Goal: Task Accomplishment & Management: Complete application form

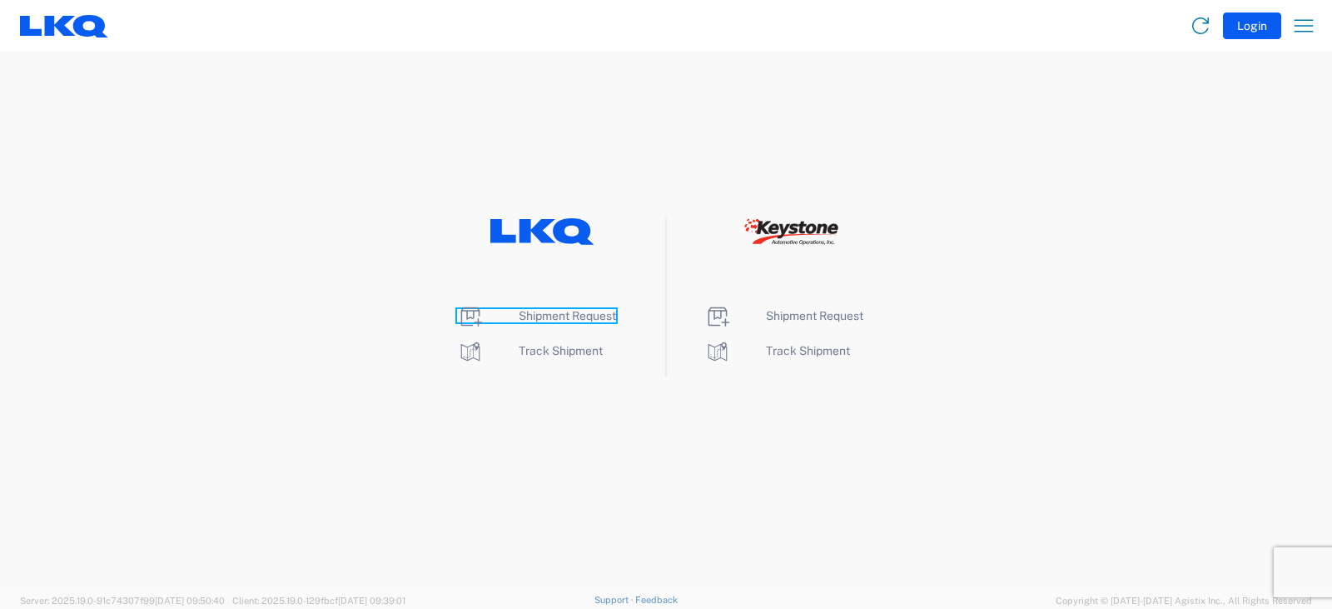
click at [571, 312] on span "Shipment Request" at bounding box center [567, 315] width 97 height 13
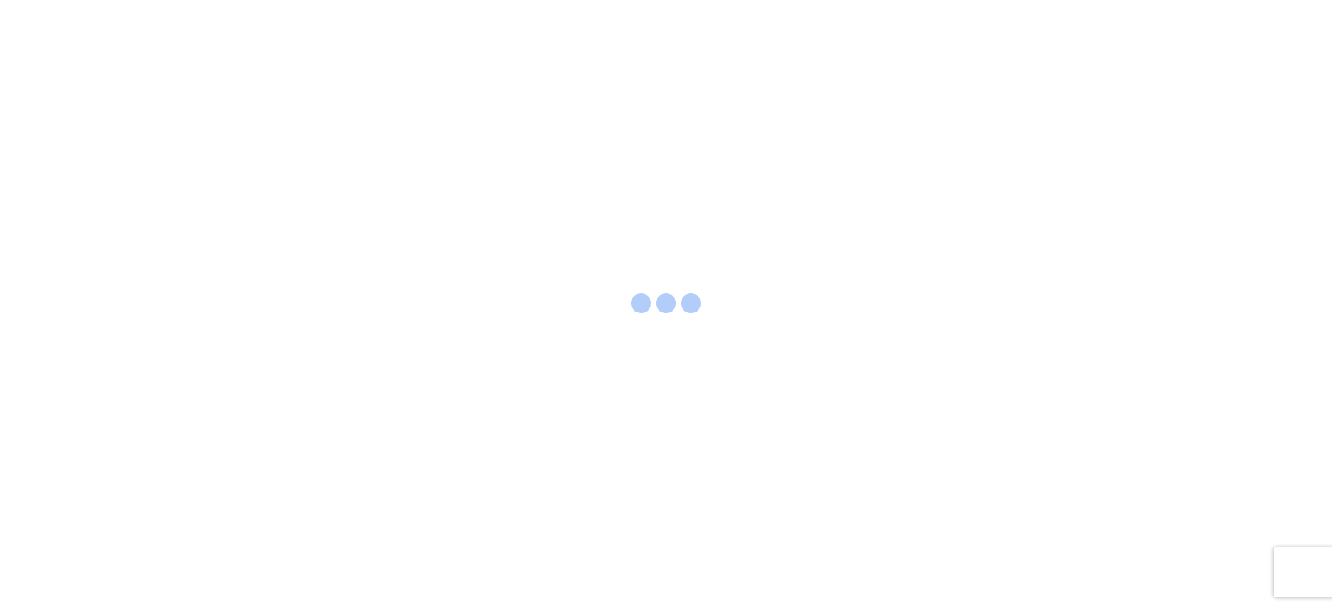
select select "FULL"
select select "LBS"
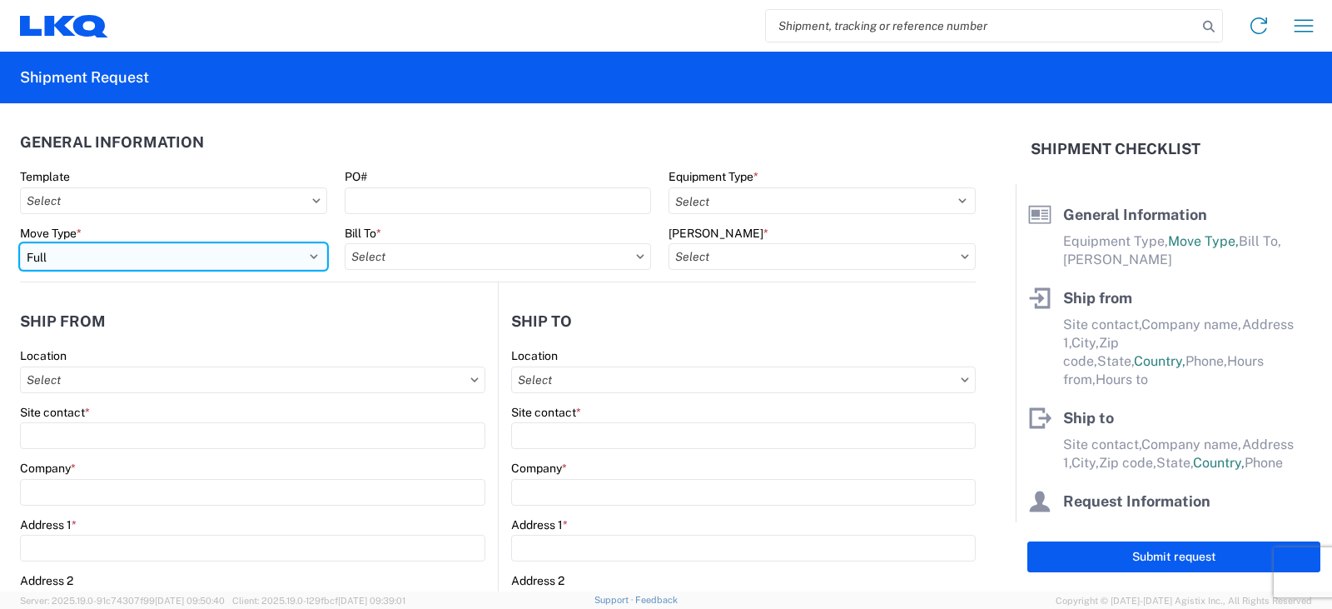
click at [66, 258] on select "Select Full Partial TL" at bounding box center [173, 256] width 307 height 27
select select "PARTIAL_TL"
click at [20, 243] on select "Select Full Partial TL" at bounding box center [173, 256] width 307 height 27
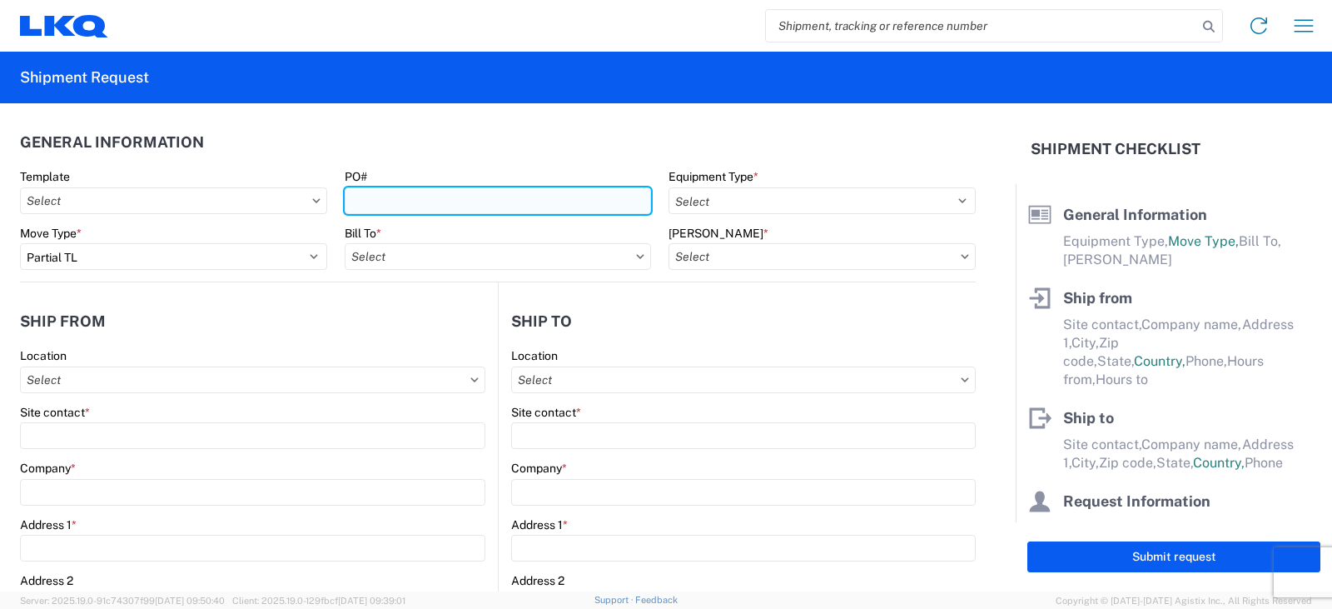
click at [357, 196] on input "PO#" at bounding box center [498, 200] width 307 height 27
type input "TRN# TH734386"
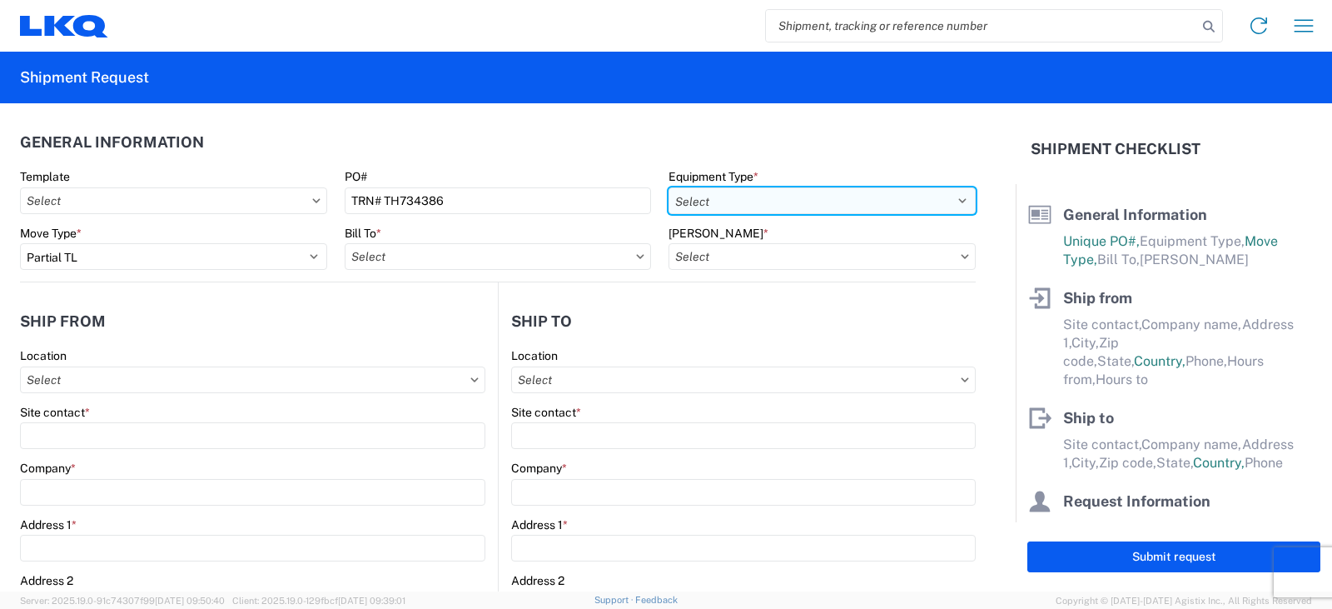
click at [794, 197] on select "Select 53’ Dry Van Flatbed Dropdeck (van) Lowboy (flatbed) Rail" at bounding box center [822, 200] width 307 height 27
select select "STDV"
click at [669, 187] on select "Select 53’ Dry Van Flatbed Dropdeck (van) Lowboy (flatbed) Rail" at bounding box center [822, 200] width 307 height 27
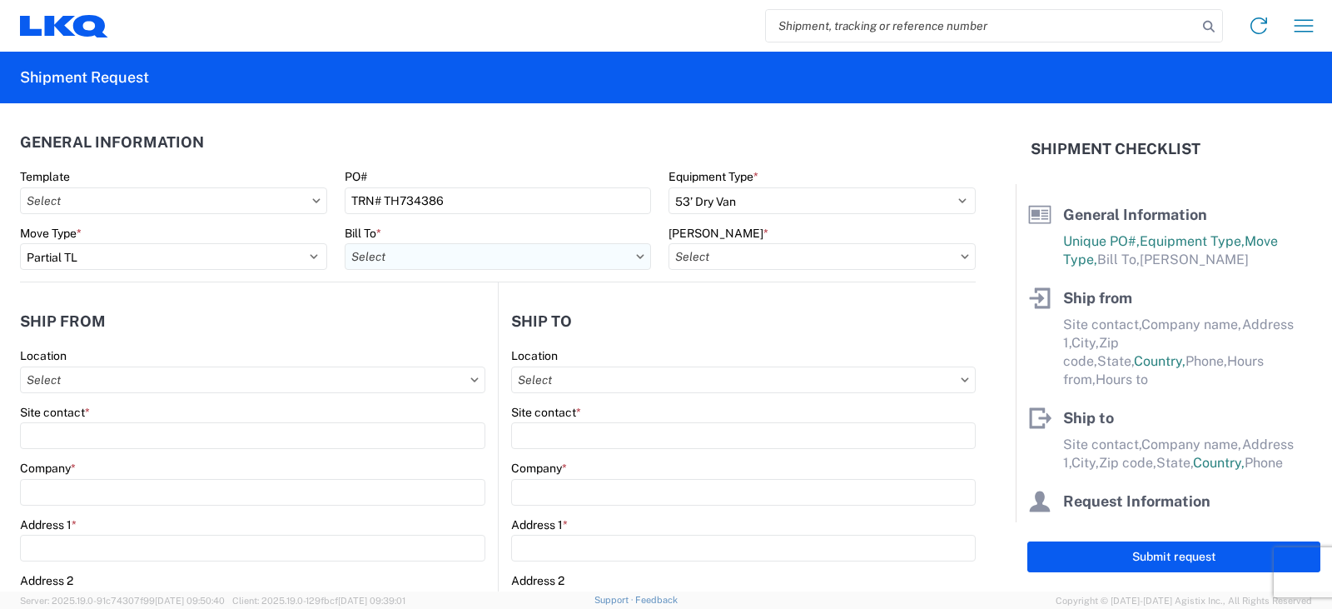
click at [464, 263] on input "text" at bounding box center [498, 256] width 307 height 27
type input "3022"
click at [440, 332] on div "3022 - [PERSON_NAME] MD (022)" at bounding box center [490, 330] width 291 height 27
type input "3022 - [PERSON_NAME] MD (022)"
click at [690, 258] on input "text" at bounding box center [822, 256] width 307 height 27
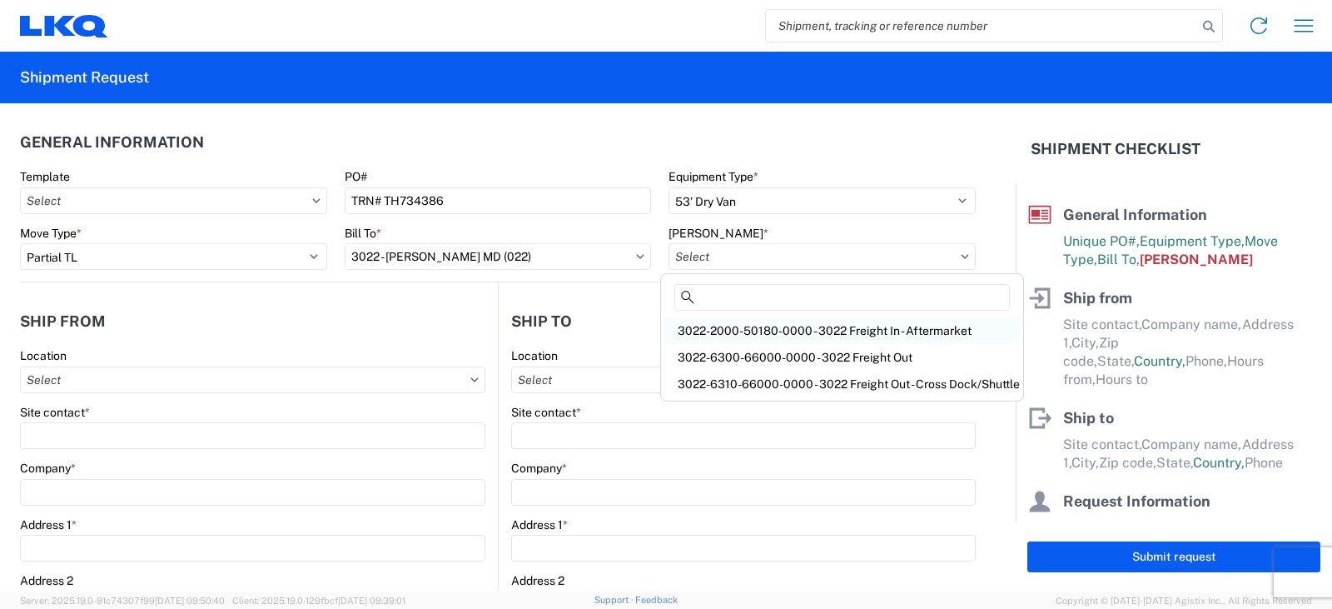
click at [724, 331] on div "3022-2000-50180-0000 - 3022 Freight In - Aftermarket" at bounding box center [843, 330] width 356 height 27
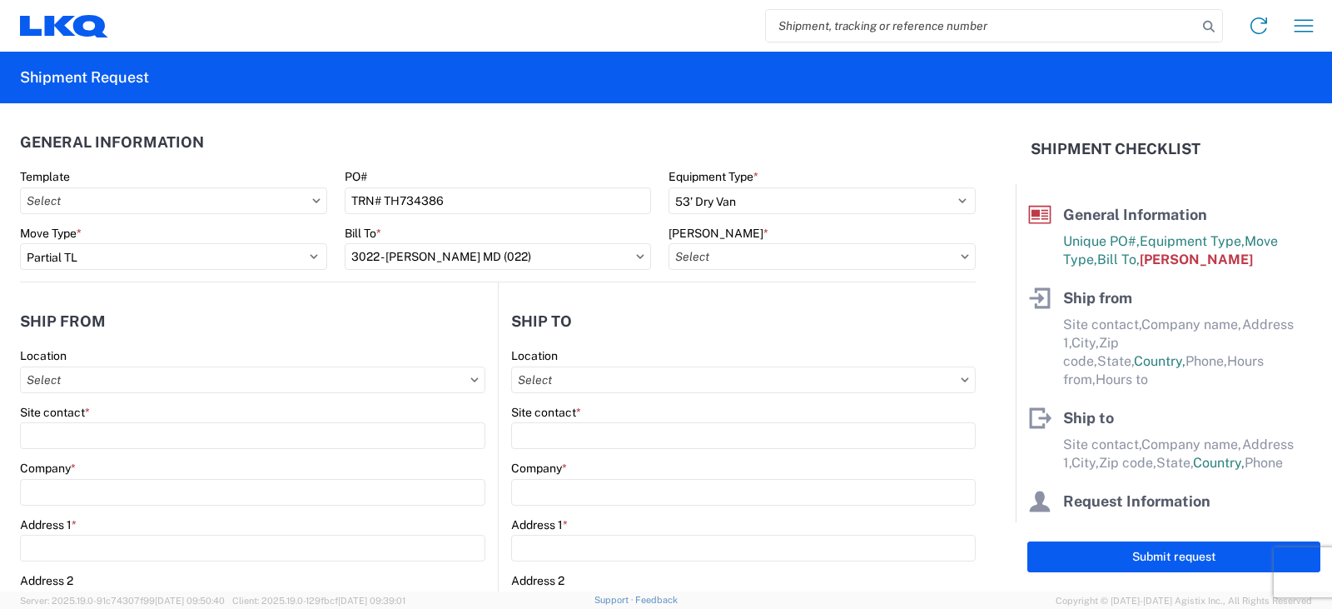
type input "3022-2000-50180-0000 - 3022 Freight In - Aftermarket"
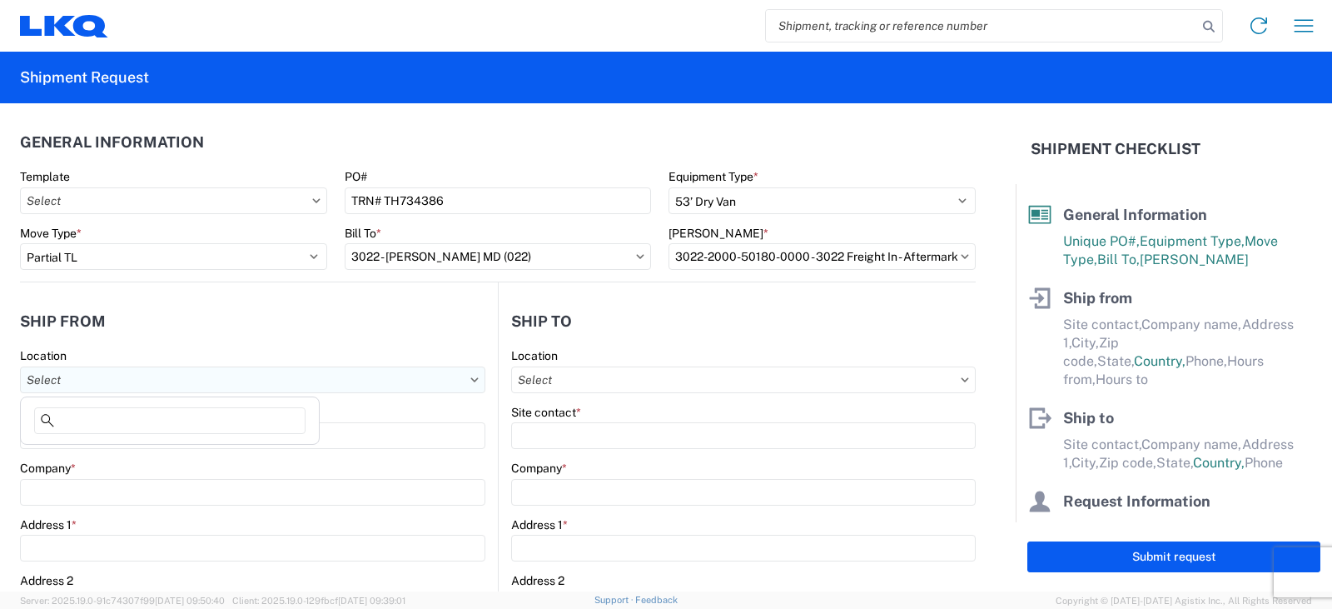
click at [37, 379] on input "text" at bounding box center [252, 379] width 465 height 27
type input "3238"
click at [82, 456] on div "3238 - Huntington IDC" at bounding box center [169, 454] width 291 height 27
type input "3238 - Huntington IDC"
type input "LKQ Corporation"
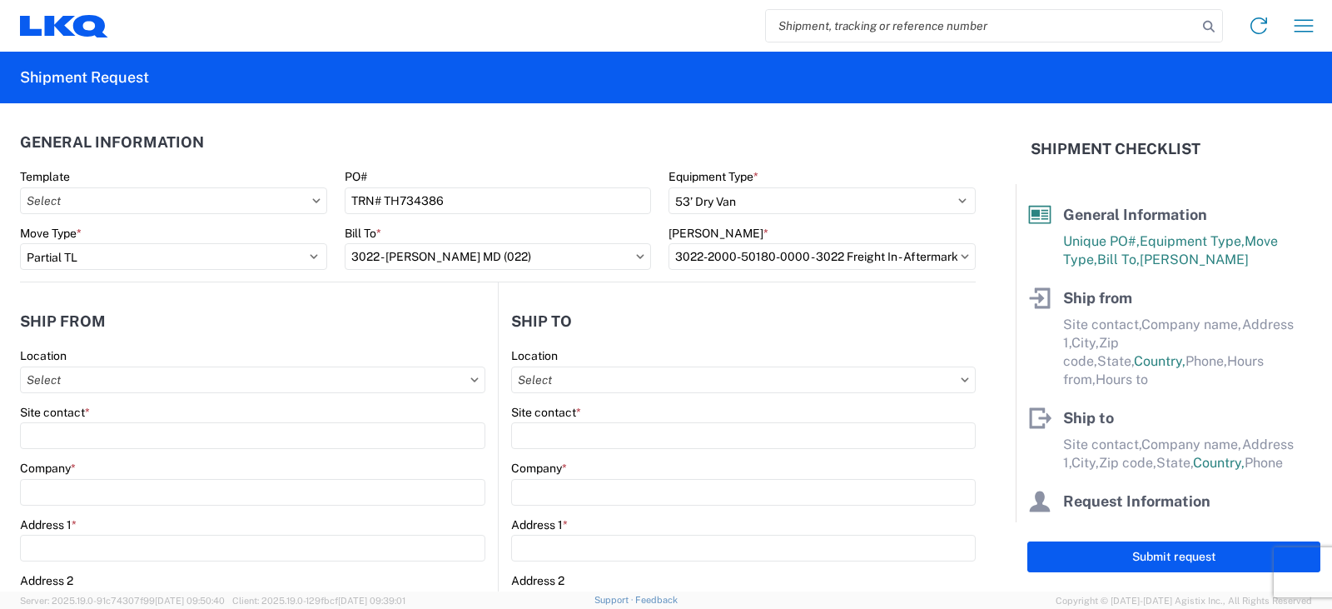
type input "[STREET_ADDRESS]"
type input "Huntington"
type input "46750"
select select "IN"
select select "US"
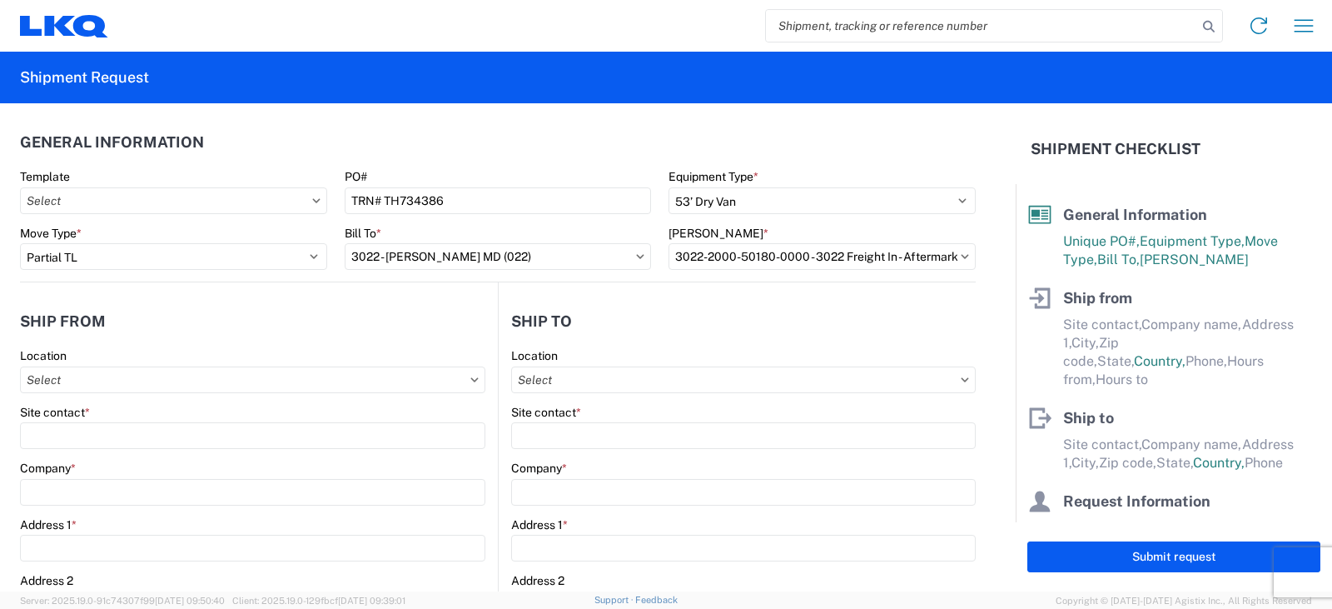
type input "07:00"
type input "17:00"
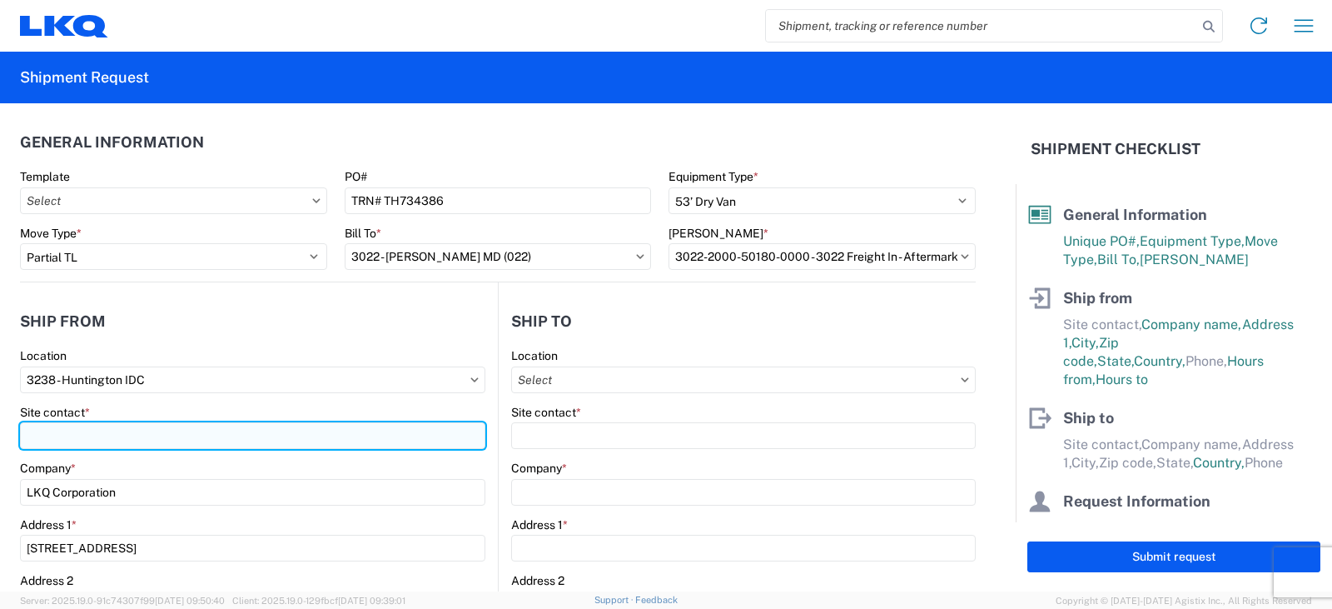
click at [33, 436] on input "Site contact *" at bounding box center [252, 435] width 465 height 27
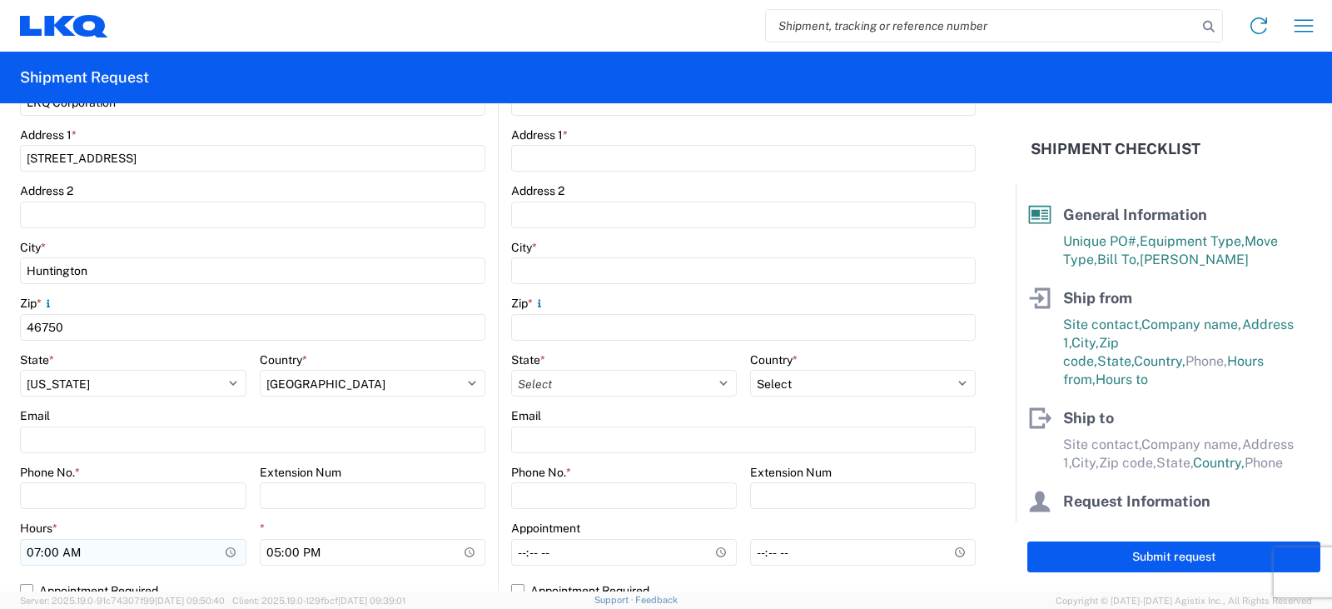
scroll to position [416, 0]
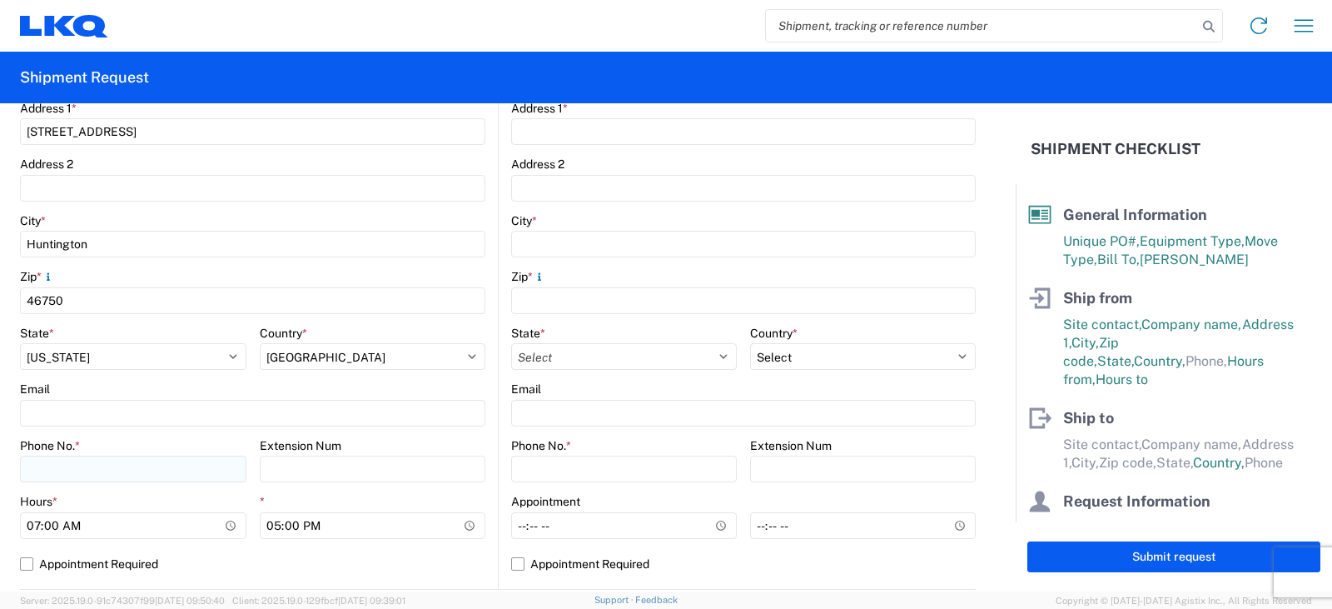
type input "[PERSON_NAME]"
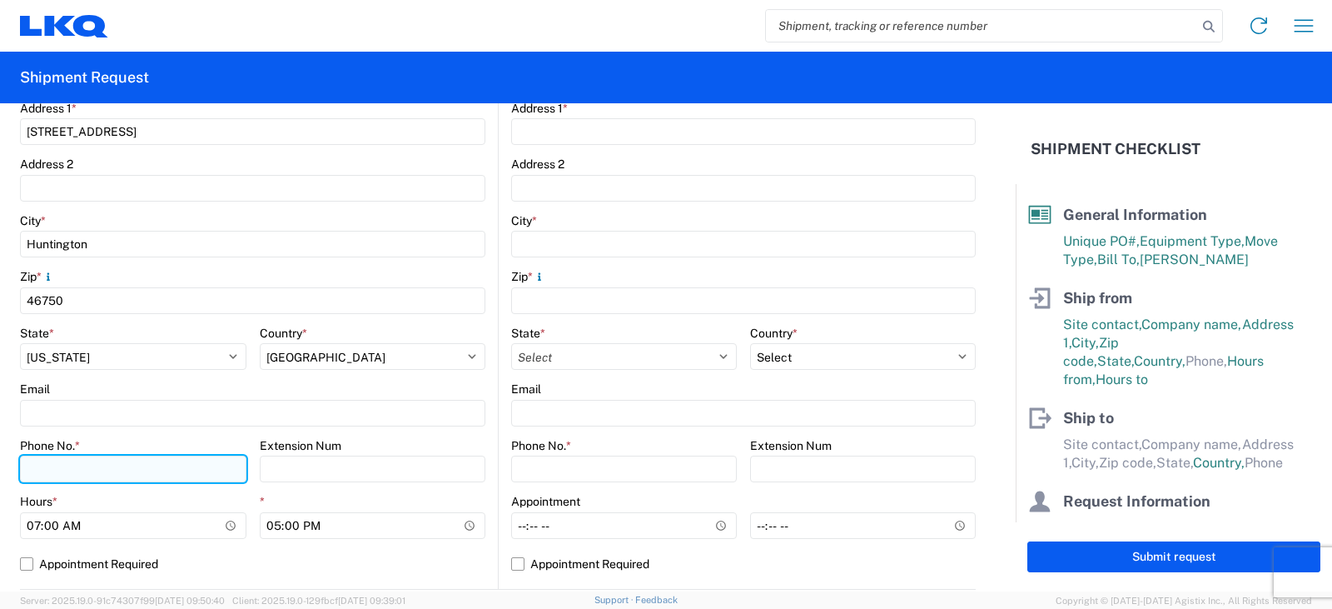
click at [30, 471] on input "Phone No. *" at bounding box center [133, 469] width 227 height 27
type input "[PHONE_NUMBER]"
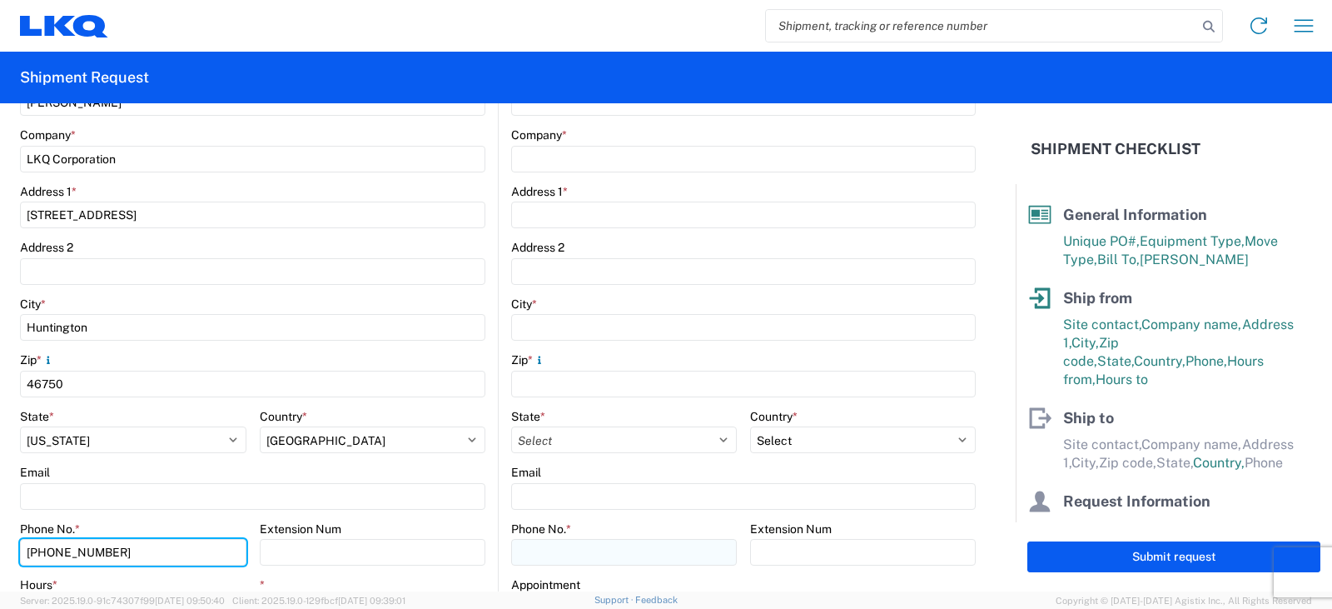
scroll to position [0, 0]
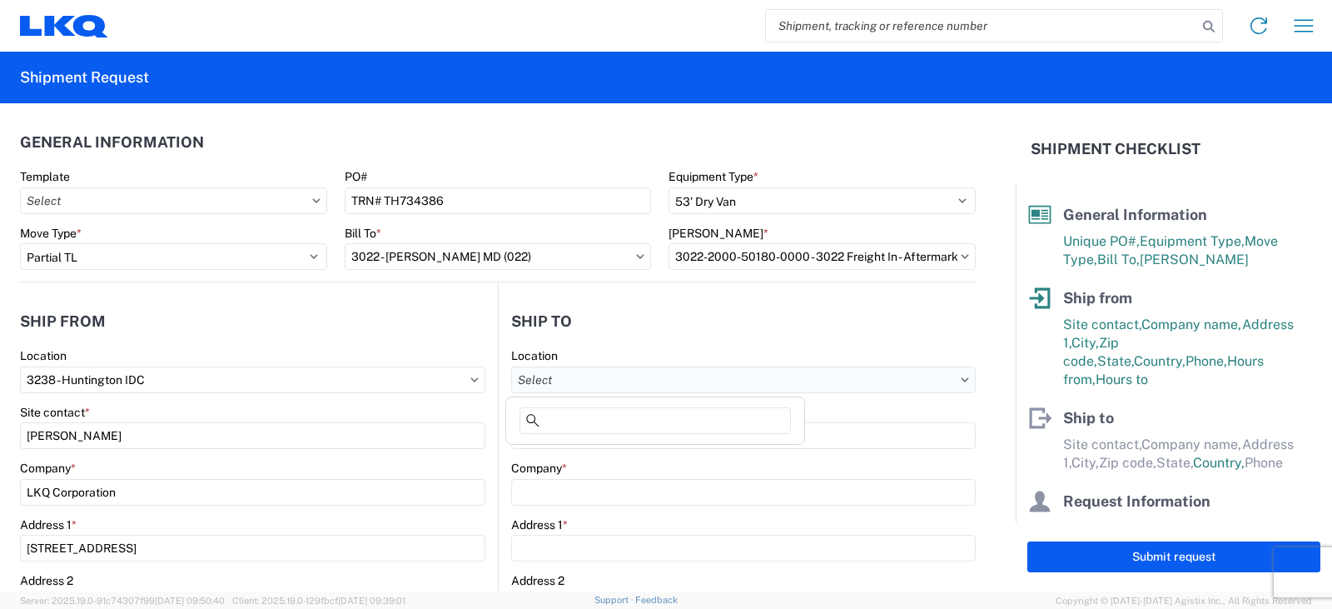
click at [530, 378] on input "text" at bounding box center [743, 379] width 465 height 27
type input "3022"
click at [580, 454] on div "3022 - [PERSON_NAME] MD (022)" at bounding box center [655, 454] width 291 height 27
type input "3022 - [PERSON_NAME] MD (022)"
type input "LKQ Corporation"
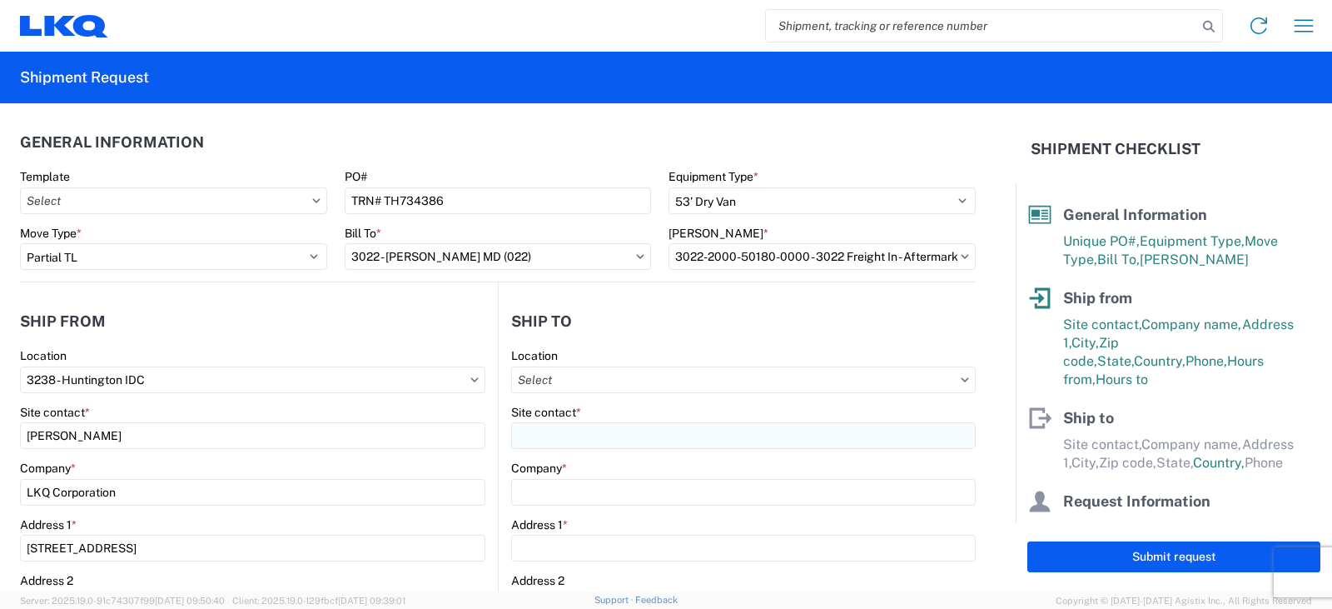
type input "[STREET_ADDRESS]"
type input "Halethorpe"
type input "21227"
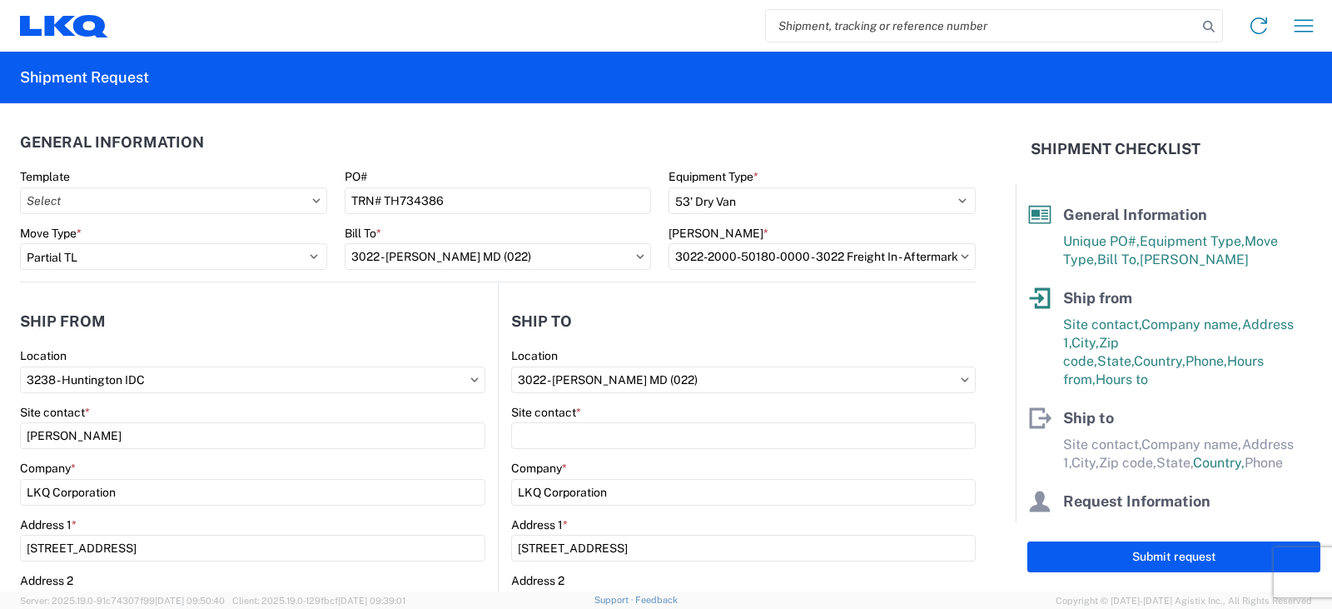
select select "US"
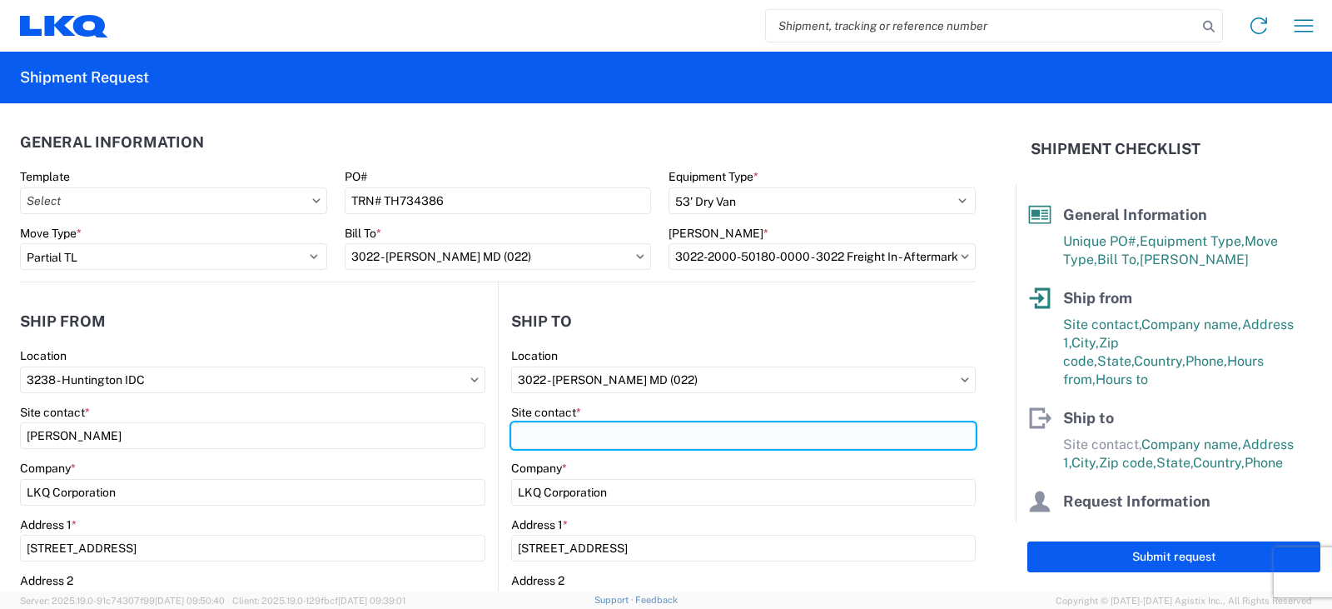
click at [523, 439] on input "Site contact *" at bounding box center [743, 435] width 465 height 27
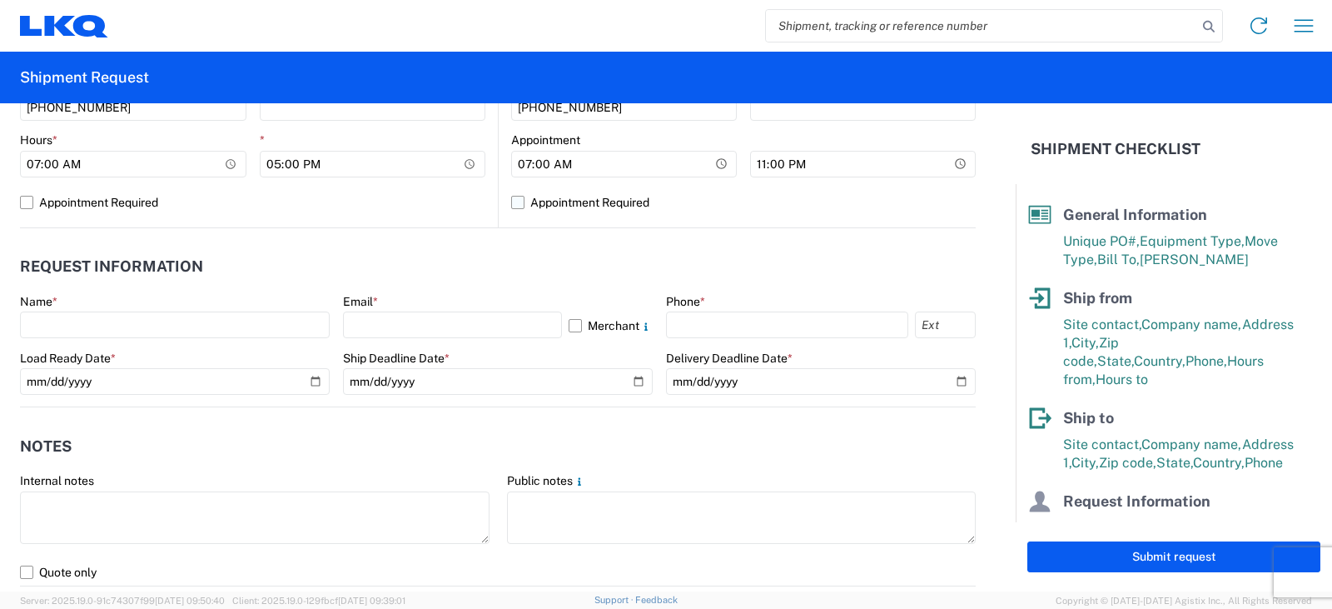
scroll to position [749, 0]
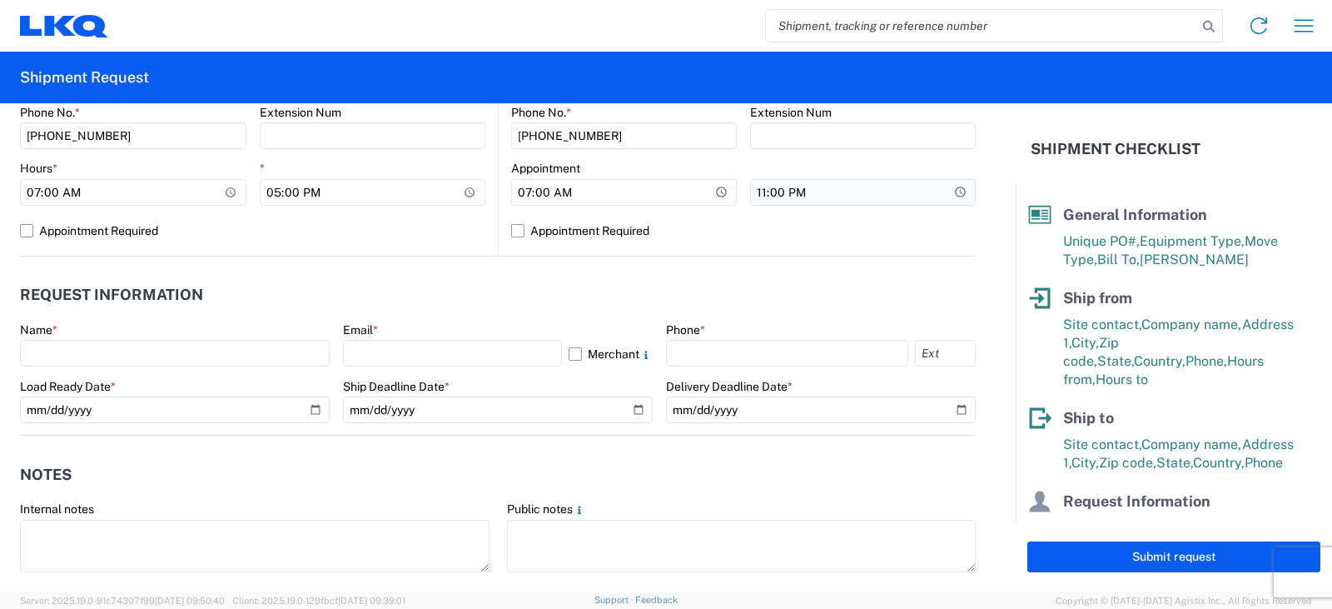
type input "SHIPPING/RECEIVING"
click at [752, 187] on input "23:00" at bounding box center [863, 192] width 226 height 27
type input "17:00"
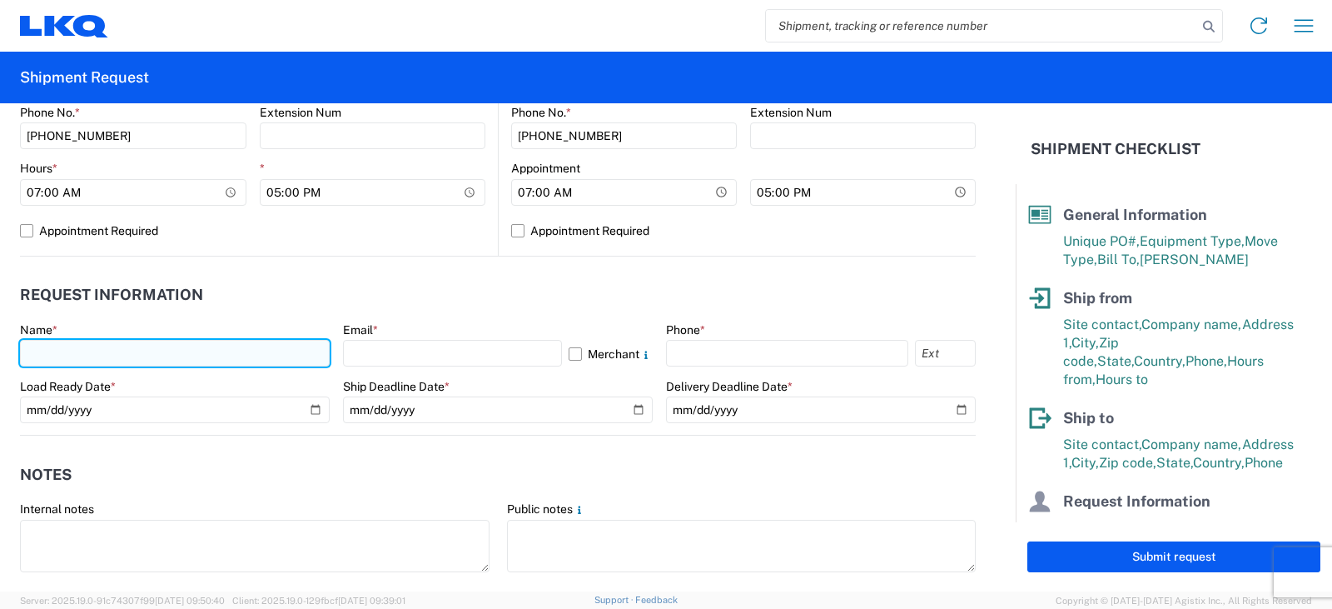
click at [55, 358] on input "text" at bounding box center [175, 353] width 310 height 27
type input "[PERSON_NAME]"
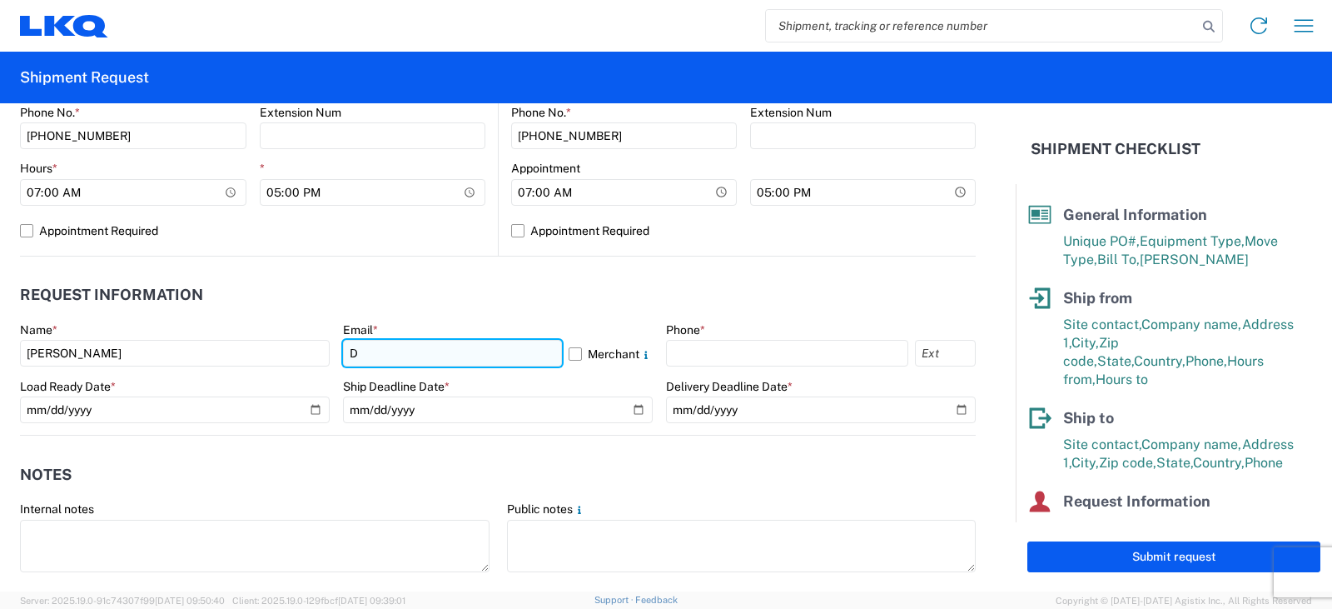
type input "[EMAIL_ADDRESS][DOMAIN_NAME]"
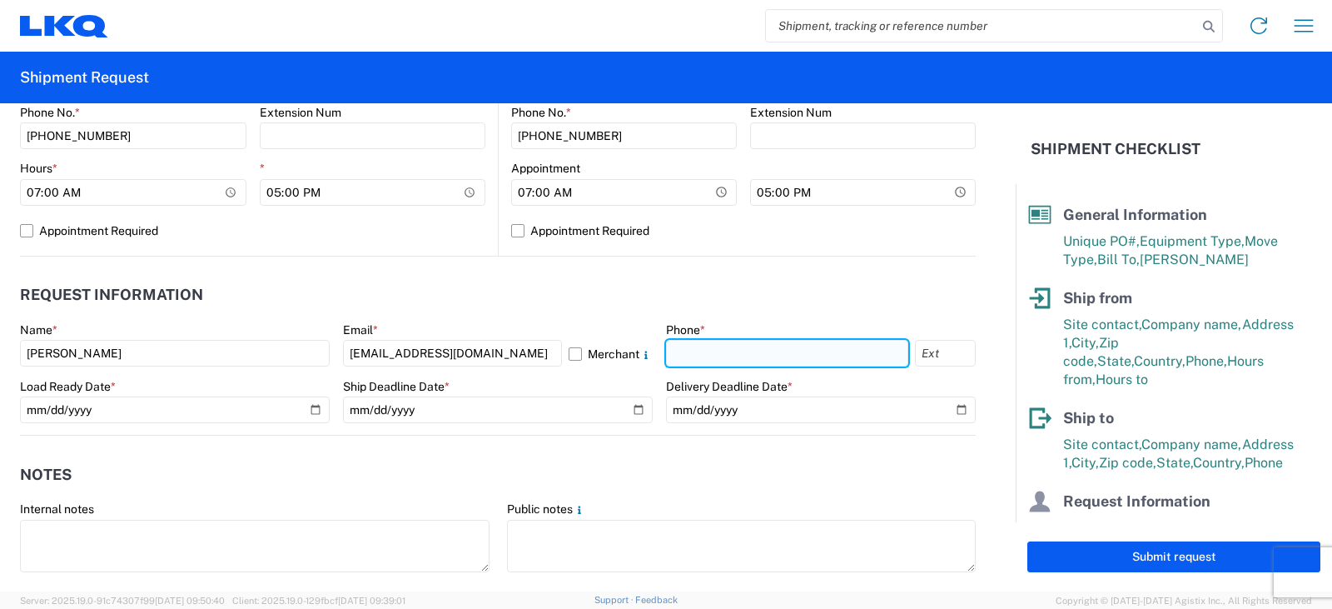
click at [705, 353] on input "text" at bounding box center [787, 353] width 242 height 27
type input "[PHONE_NUMBER]"
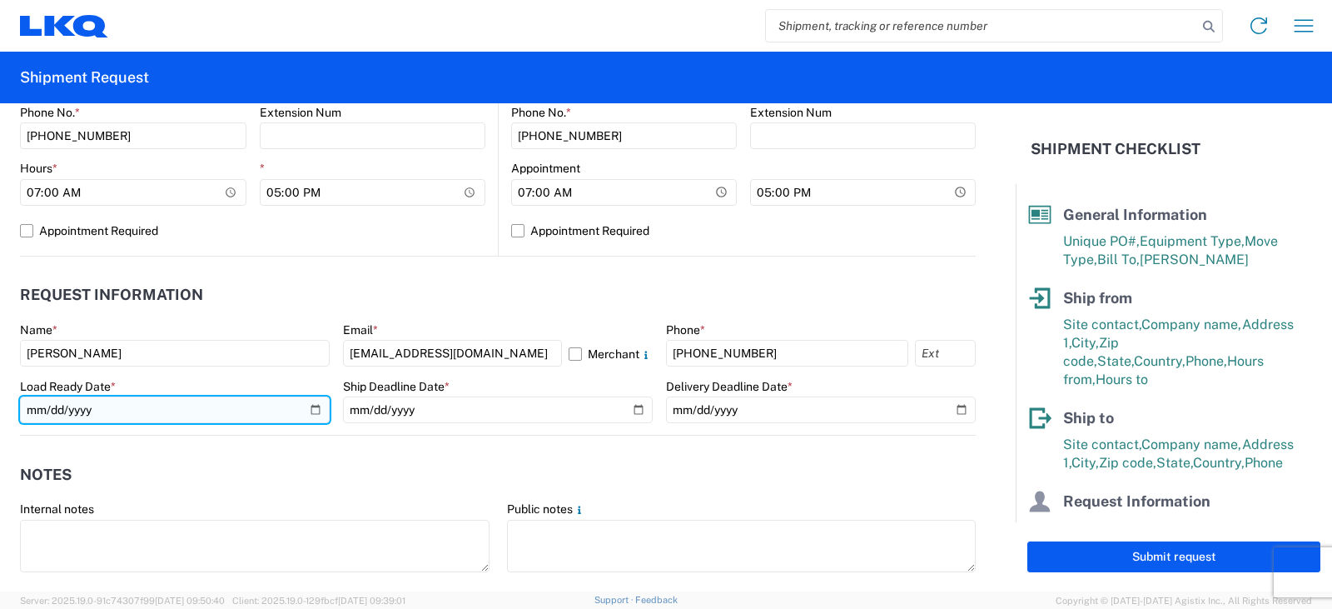
click at [311, 408] on input "date" at bounding box center [175, 409] width 310 height 27
type input "[DATE]"
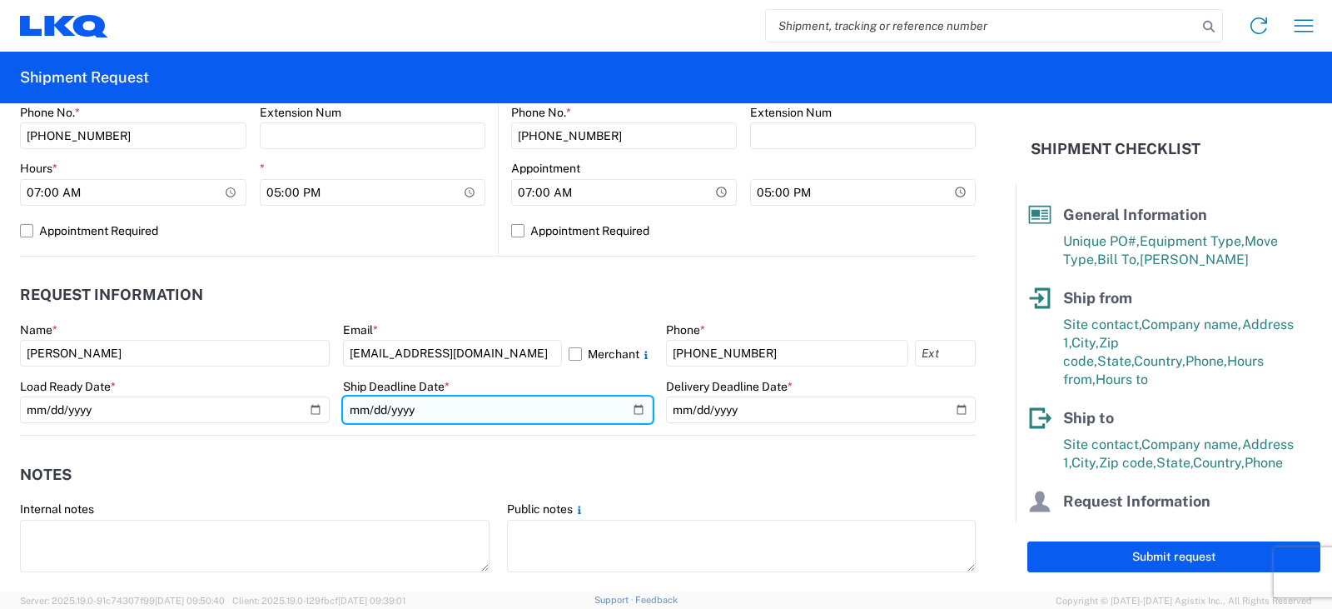
click at [630, 411] on input "date" at bounding box center [498, 409] width 310 height 27
type input "[DATE]"
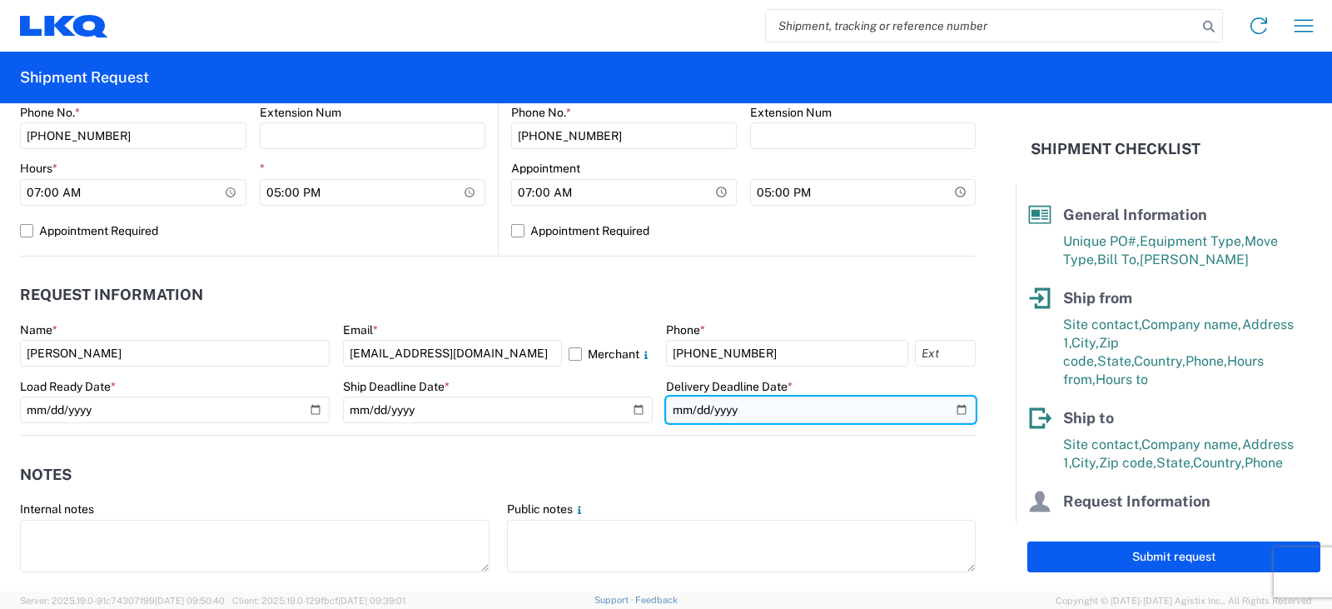
click at [948, 409] on input "date" at bounding box center [821, 409] width 310 height 27
type input "[DATE]"
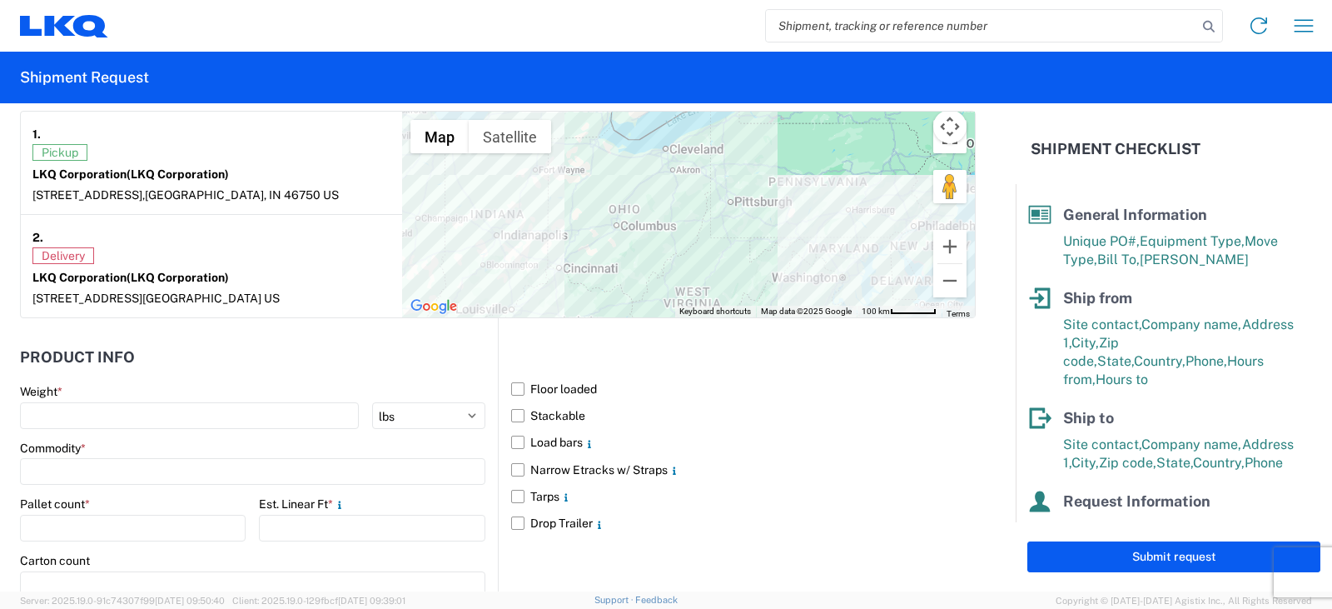
scroll to position [1416, 0]
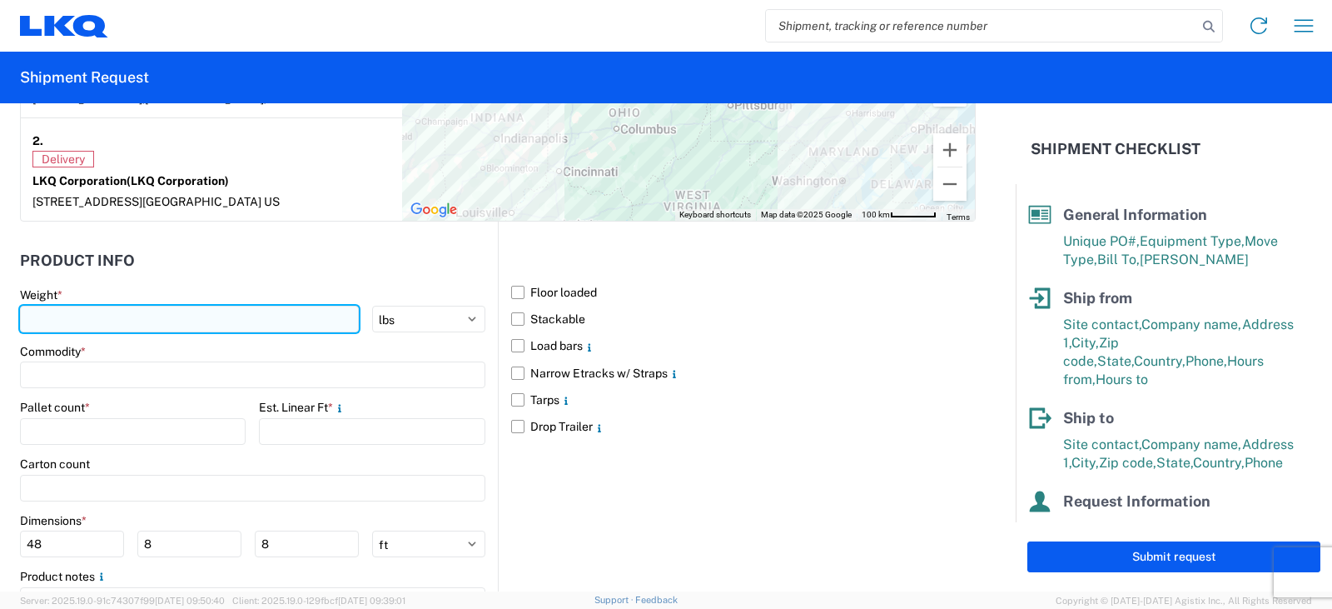
click at [46, 321] on input "number" at bounding box center [189, 319] width 339 height 27
type input "7860"
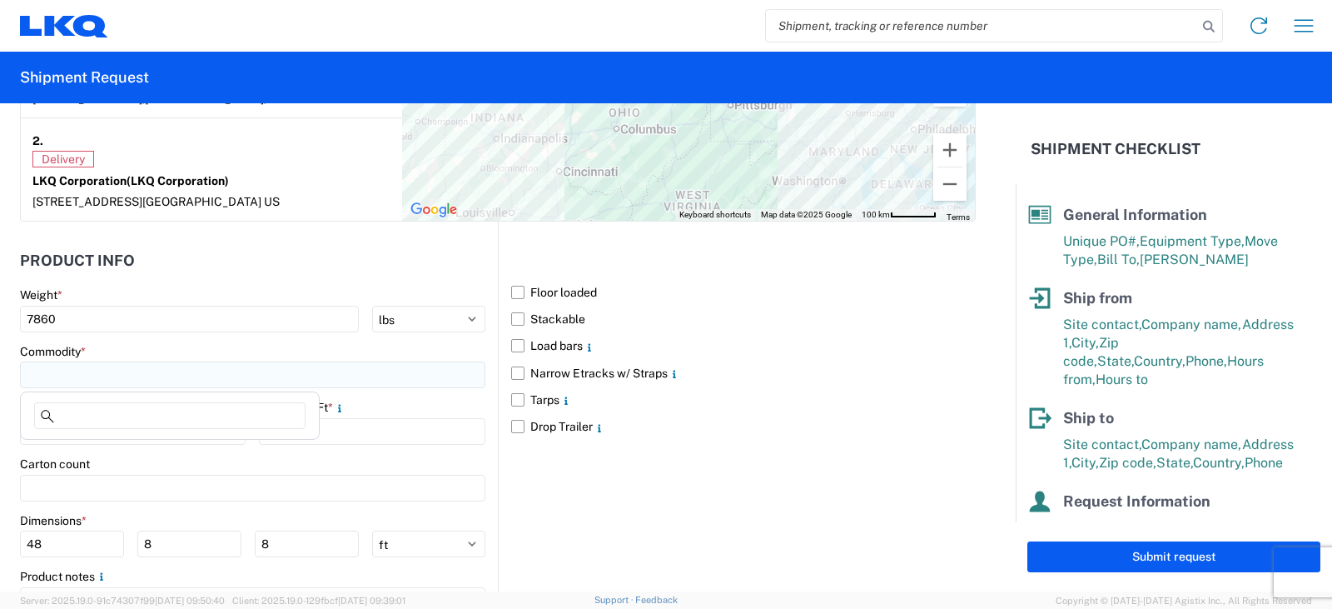
click at [67, 373] on input at bounding box center [252, 374] width 465 height 27
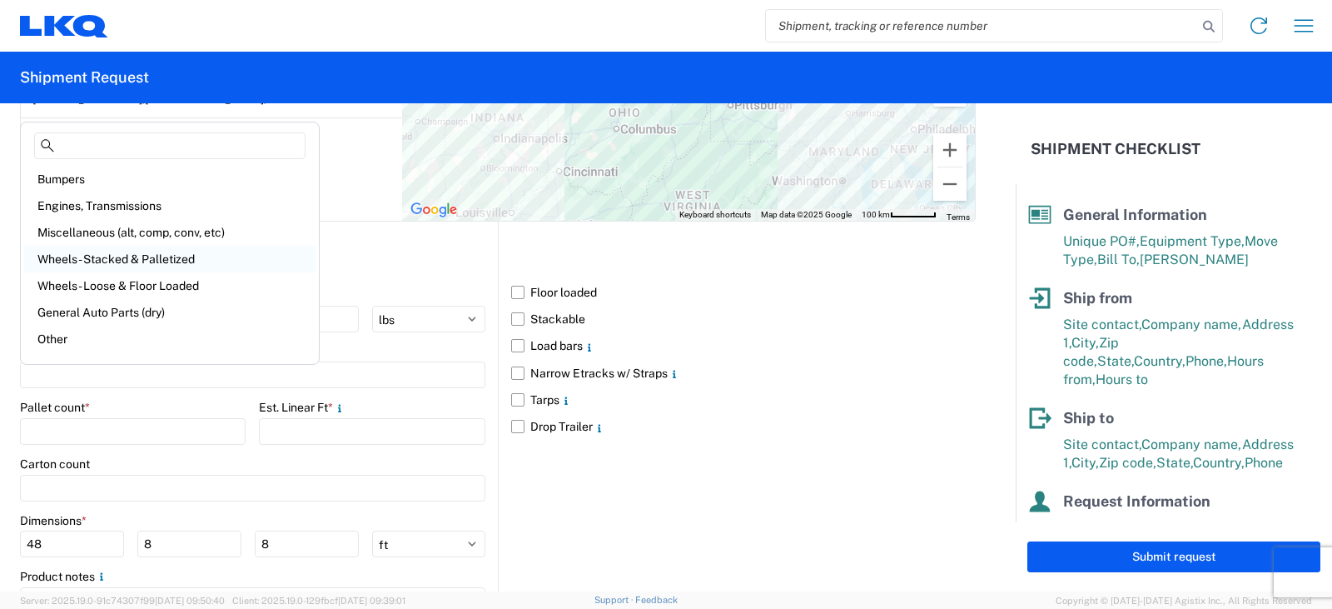
click at [95, 259] on div "Wheels - Stacked & Palletized" at bounding box center [169, 259] width 291 height 27
type input "Wheels - Stacked & Palletized"
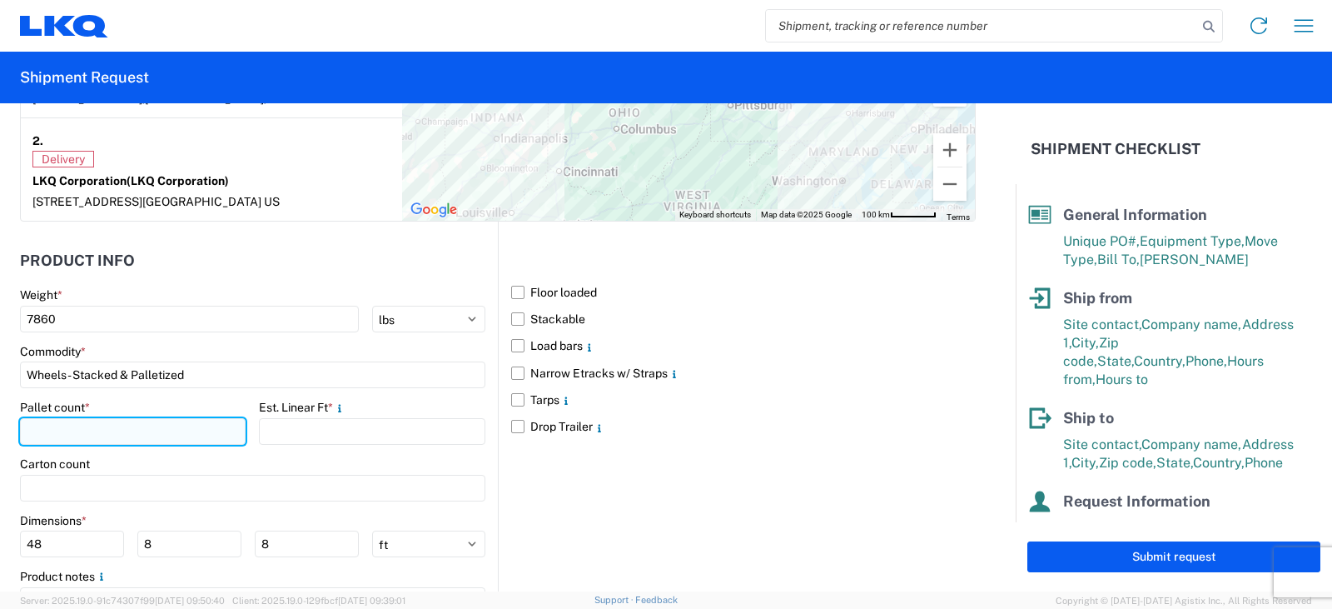
click at [36, 431] on input "number" at bounding box center [133, 431] width 226 height 27
type input "9"
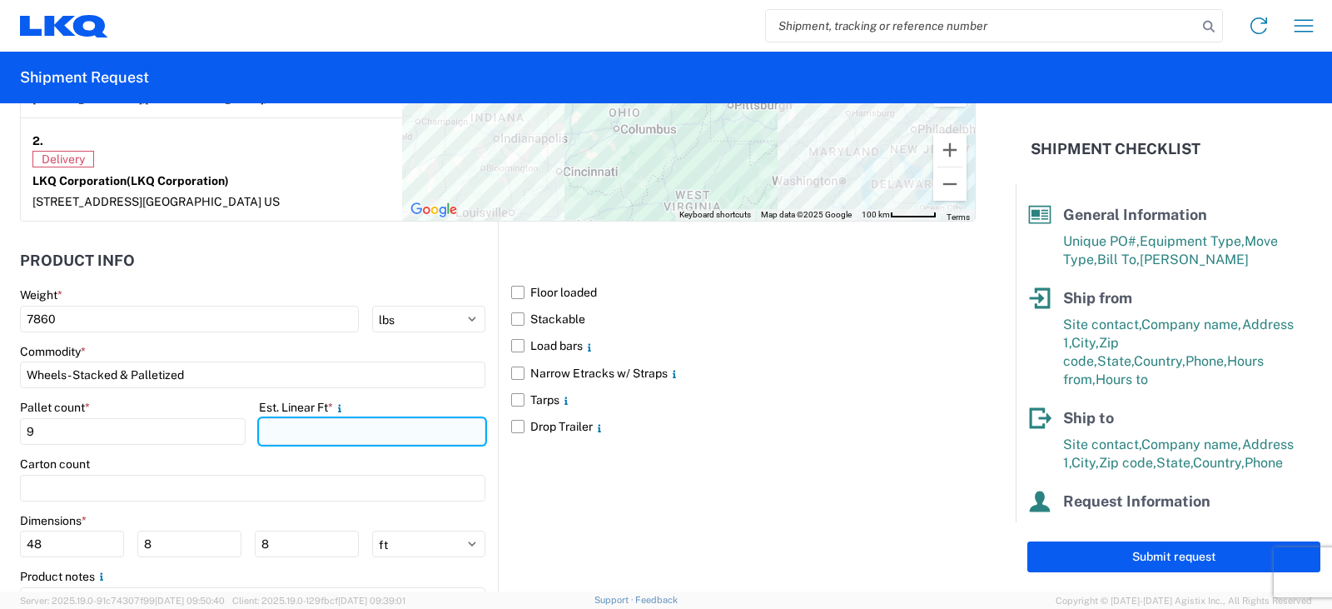
click at [281, 428] on input "number" at bounding box center [372, 431] width 226 height 27
type input "18"
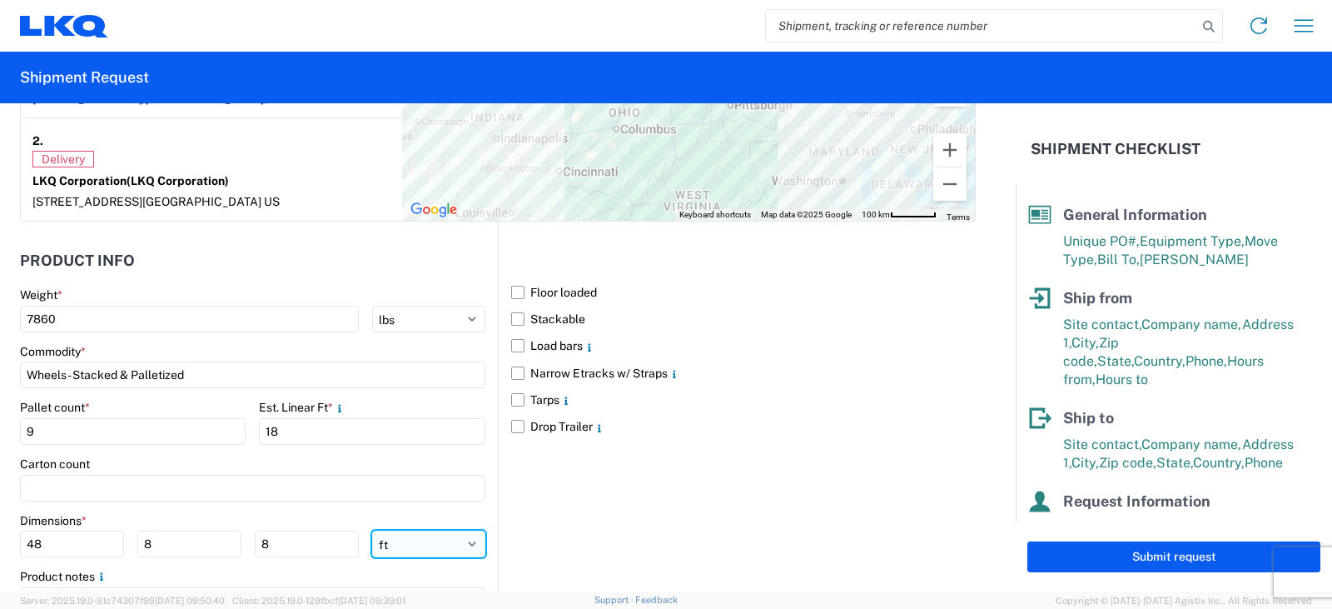
click at [465, 543] on select "ft in cm" at bounding box center [428, 543] width 113 height 27
select select "IN"
click at [372, 530] on select "ft in cm" at bounding box center [428, 543] width 113 height 27
type input "576"
type input "96"
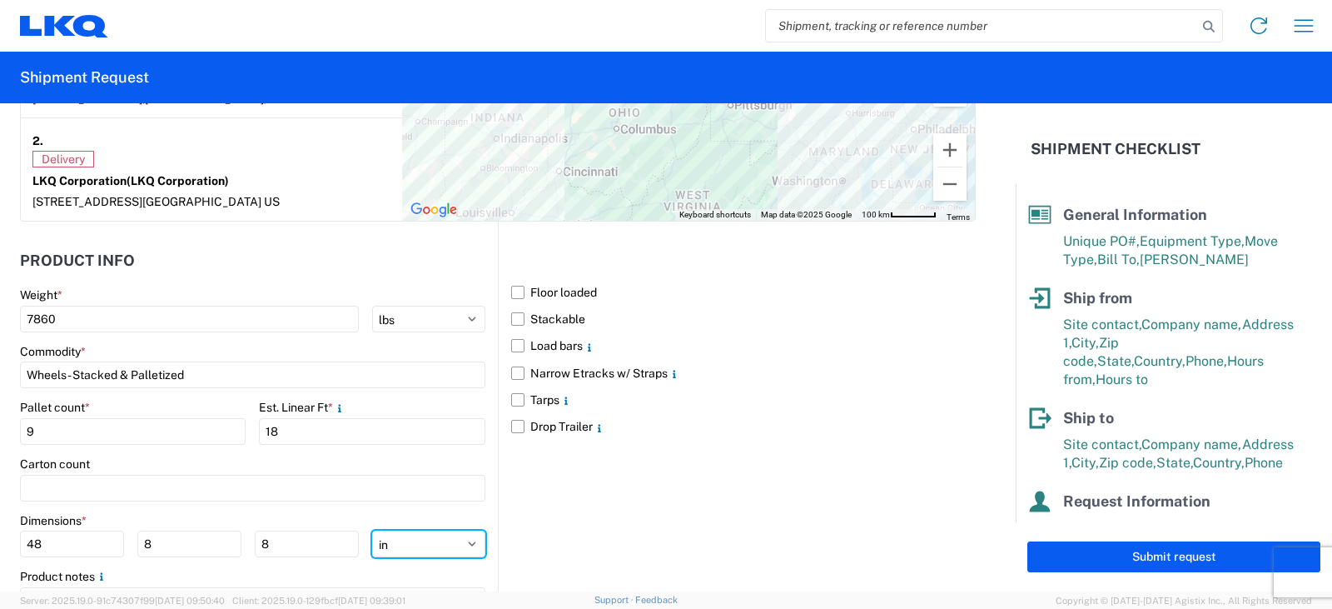
type input "96"
drag, startPoint x: 49, startPoint y: 544, endPoint x: 0, endPoint y: 550, distance: 49.6
click at [0, 550] on form "General Information Template PO# TRN# TH734386 Equipment Type * Select 53’ Dry …" at bounding box center [508, 347] width 1016 height 488
type input "48"
type input "42"
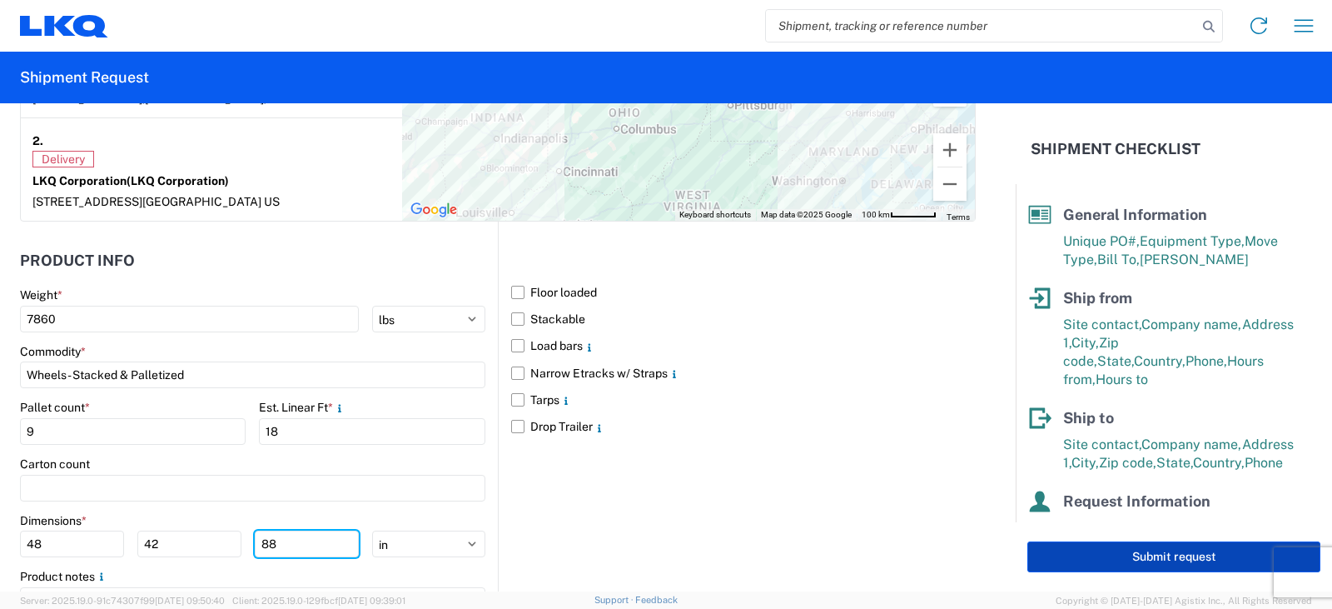
type input "88"
click at [1154, 557] on button "Submit request" at bounding box center [1174, 556] width 293 height 31
select select "US"
